Goal: Register for event/course

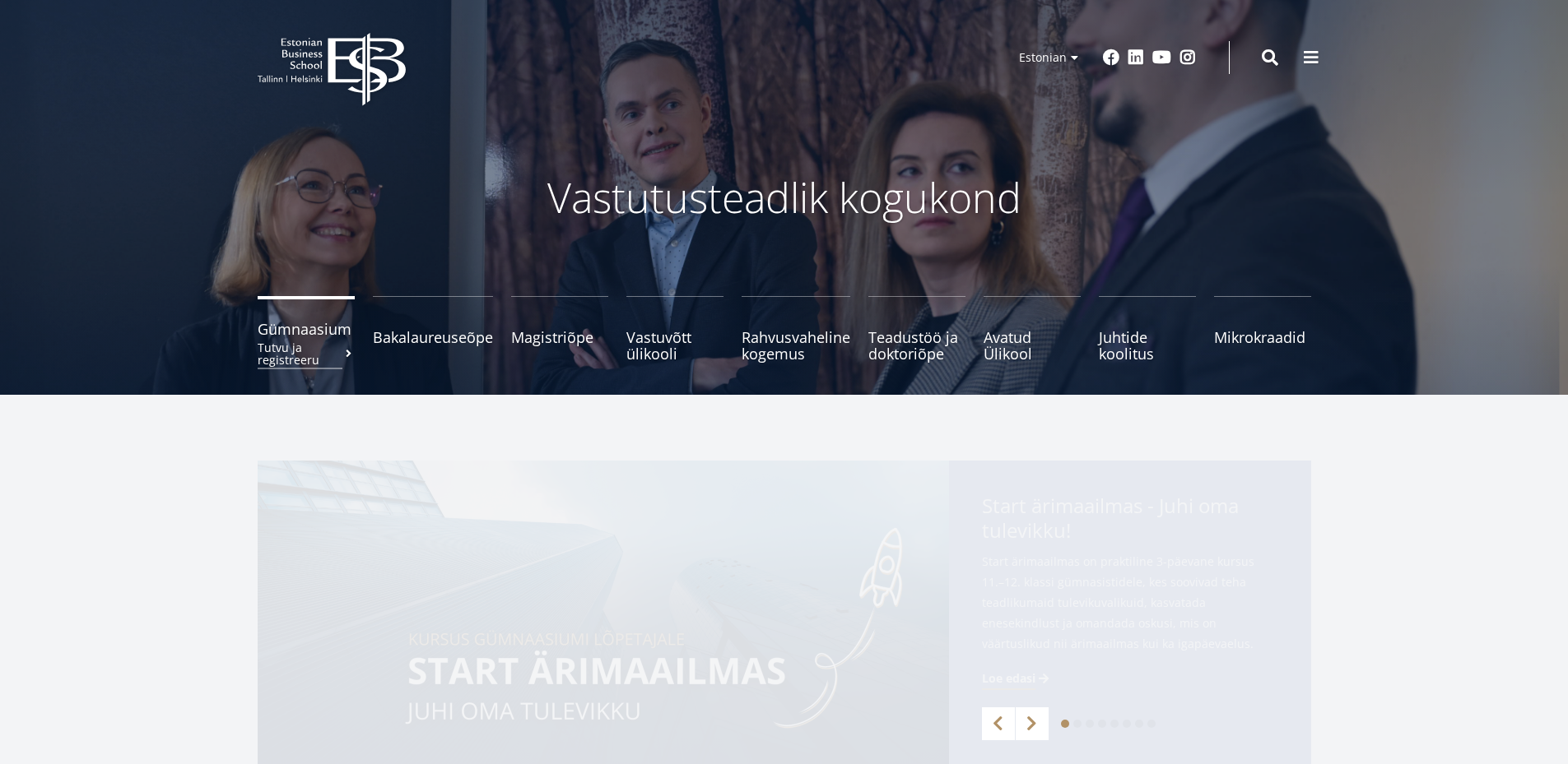
click at [329, 334] on span "Gümnaasium Tutvu ja registreeru" at bounding box center [306, 329] width 97 height 17
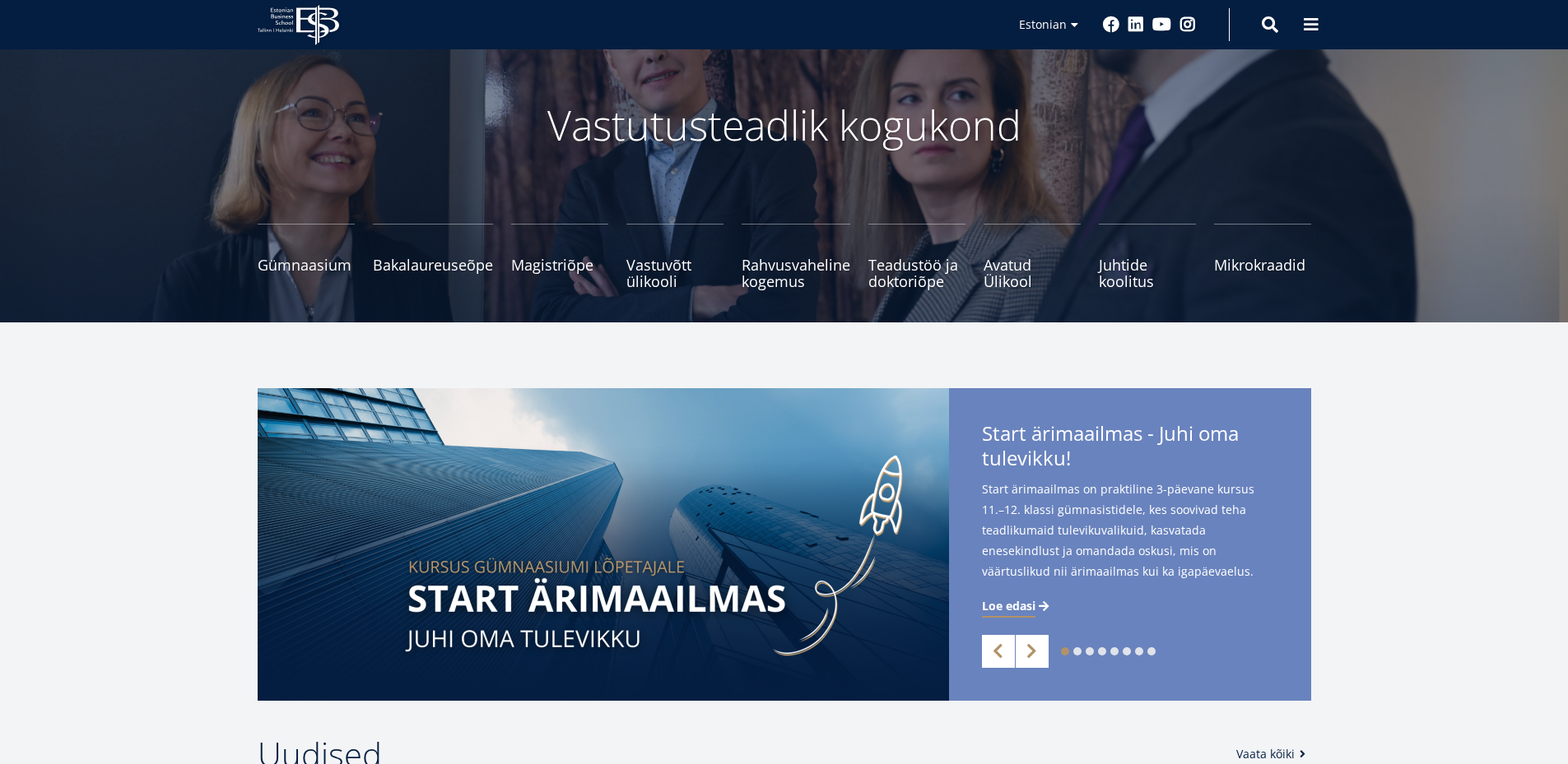
scroll to position [329, 0]
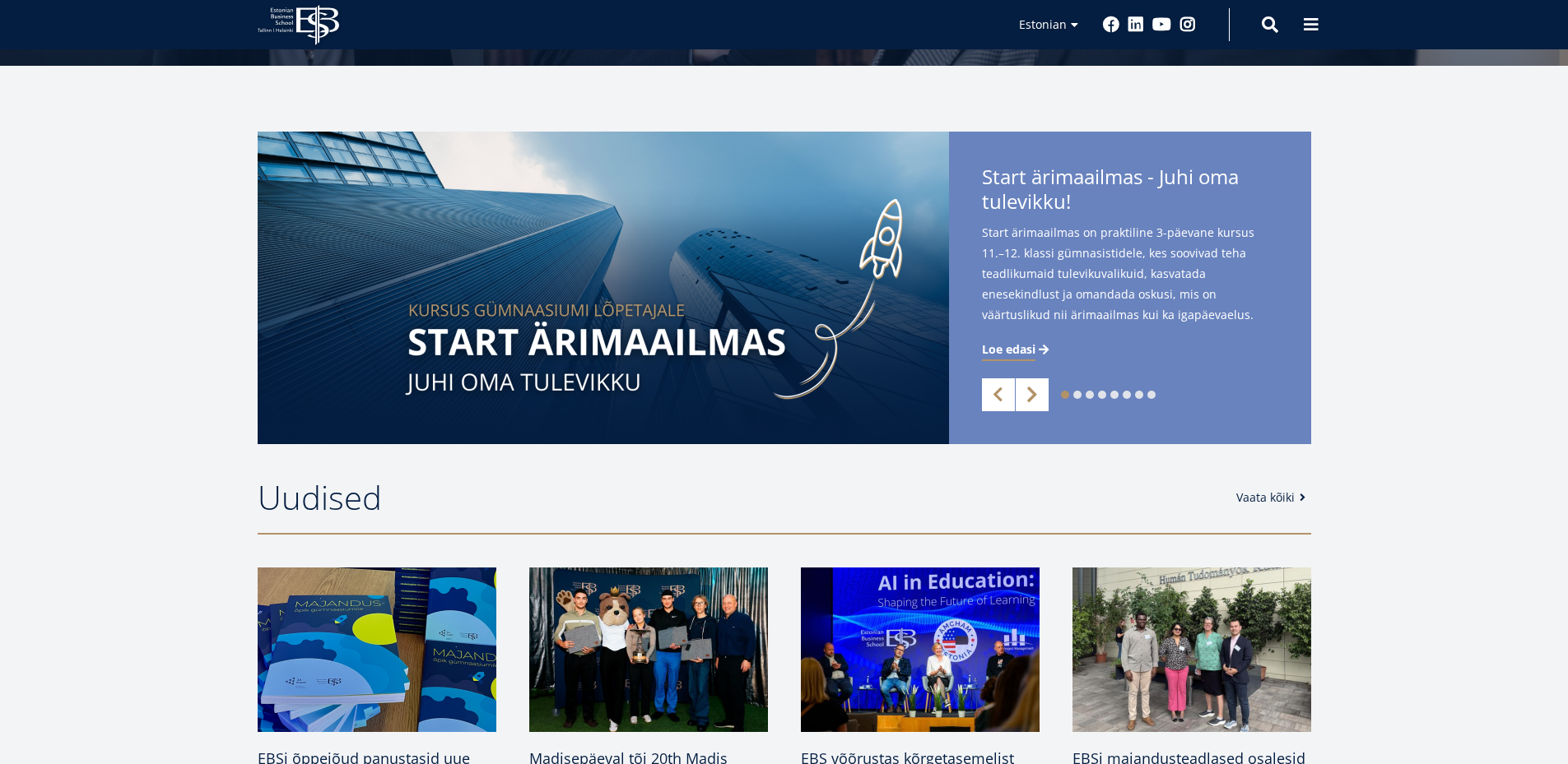
click at [1032, 397] on link "Next" at bounding box center [1032, 395] width 33 height 33
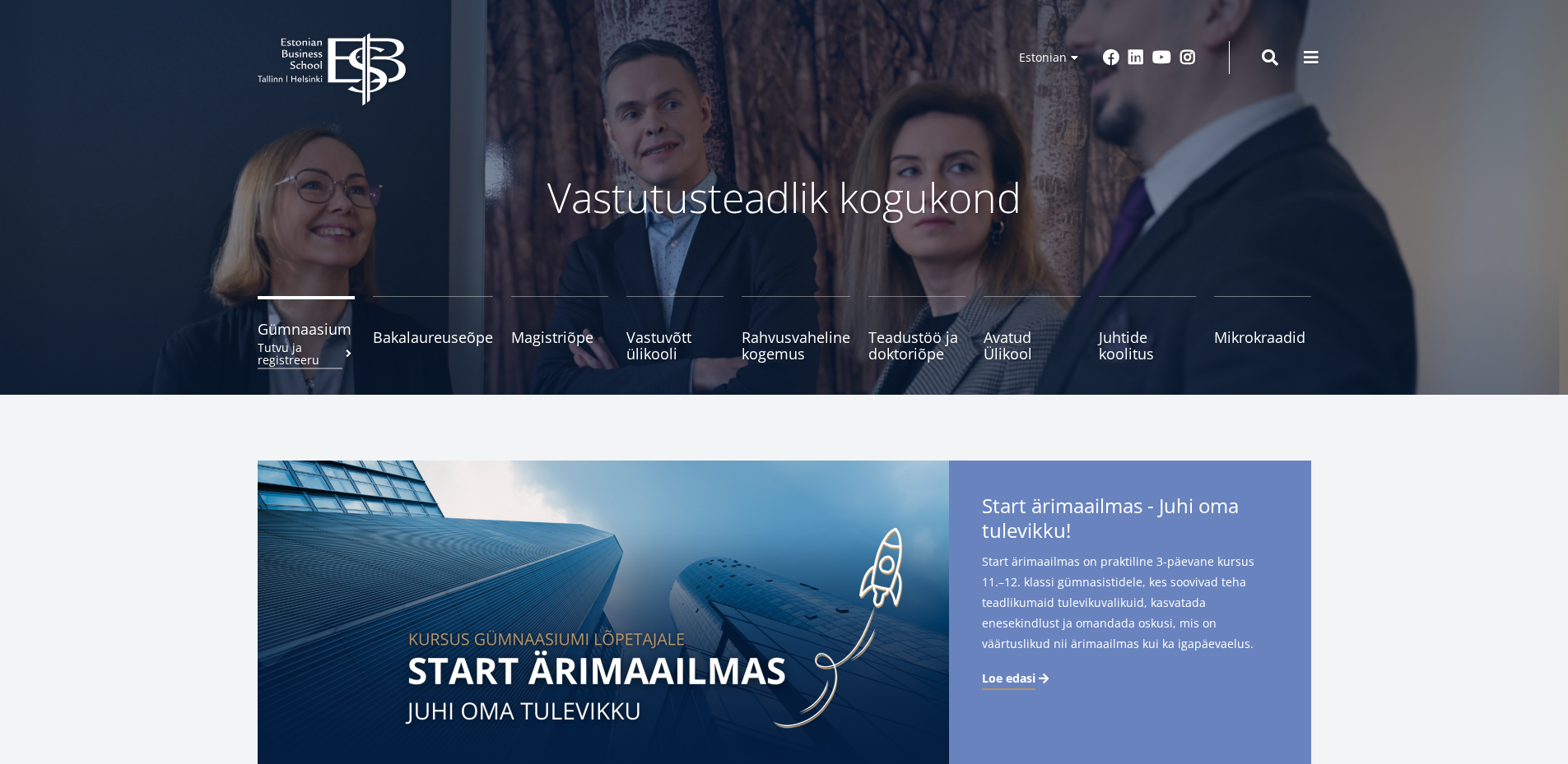
click at [321, 329] on span "Gümnaasium Tutvu ja registreeru" at bounding box center [306, 329] width 97 height 17
click at [311, 353] on small "Tutvu ja registreeru" at bounding box center [306, 354] width 97 height 25
click at [283, 354] on small "Tutvu ja registreeru" at bounding box center [306, 354] width 97 height 25
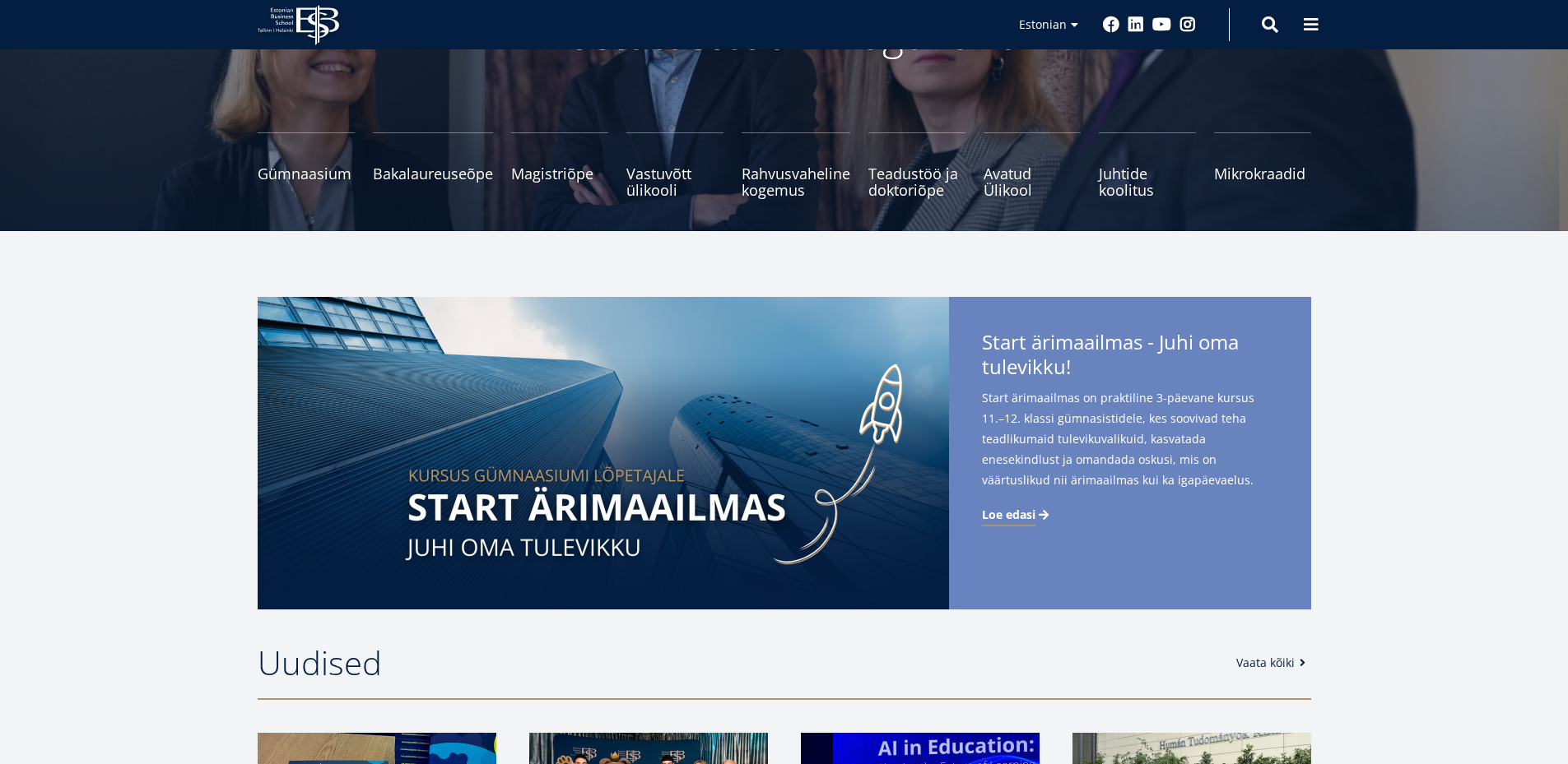
scroll to position [247, 0]
